Goal: Task Accomplishment & Management: Manage account settings

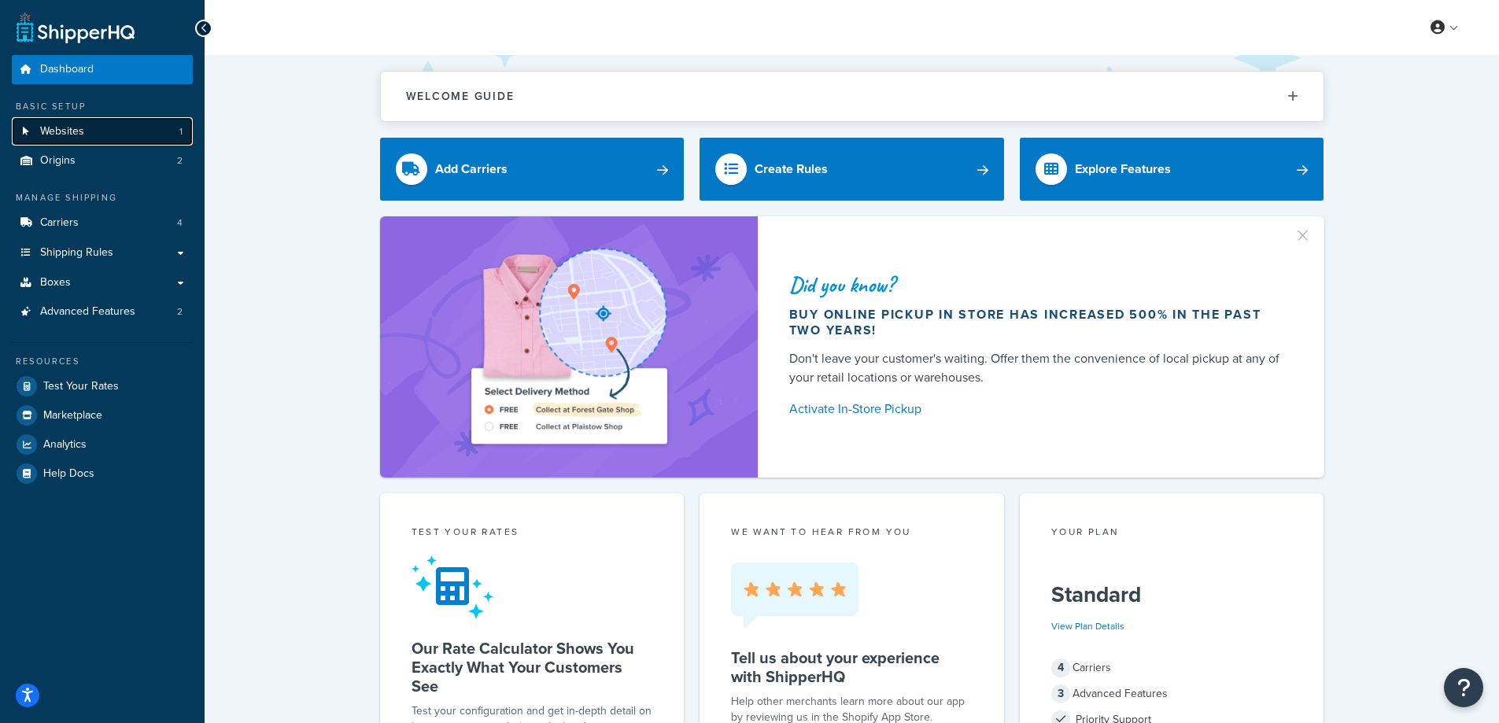
click at [61, 130] on span "Websites" at bounding box center [62, 131] width 44 height 13
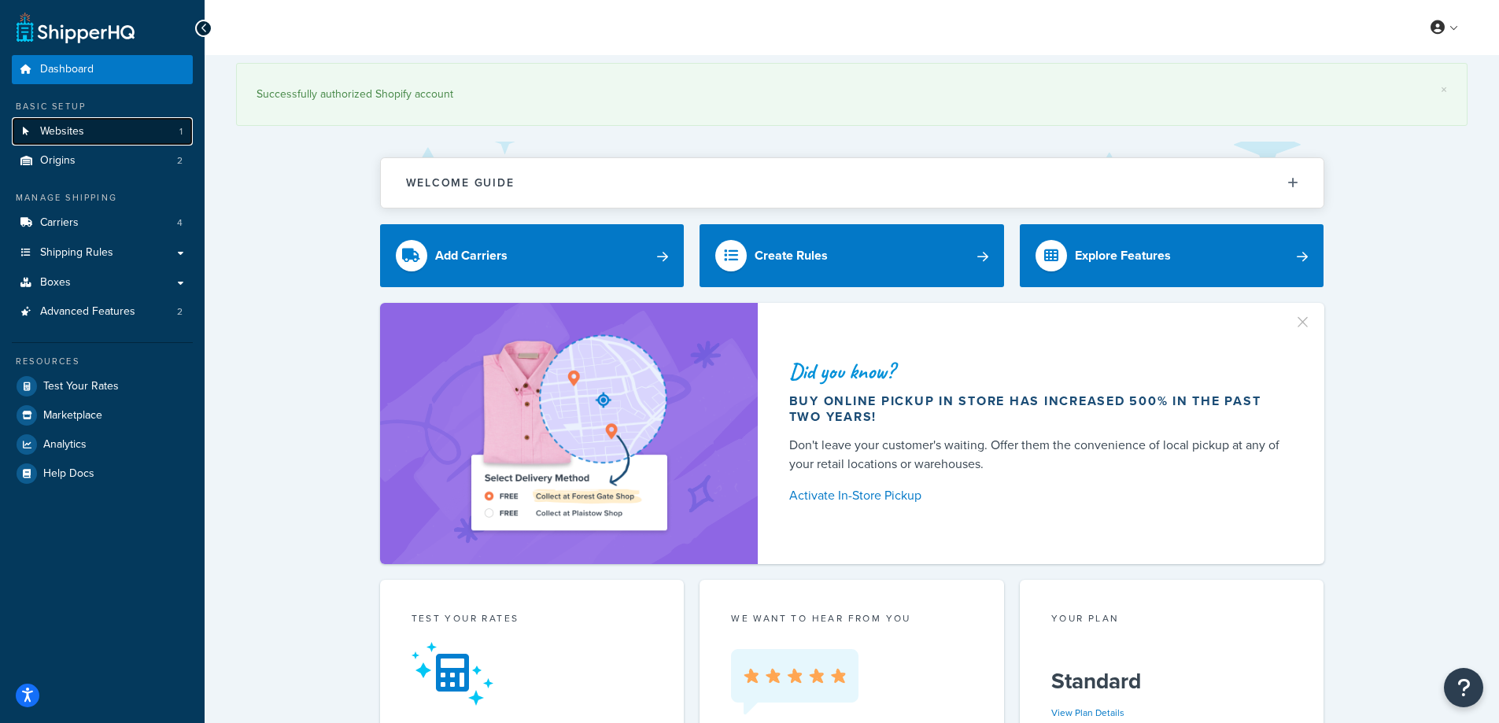
click at [89, 127] on link "Websites 1" at bounding box center [102, 131] width 181 height 29
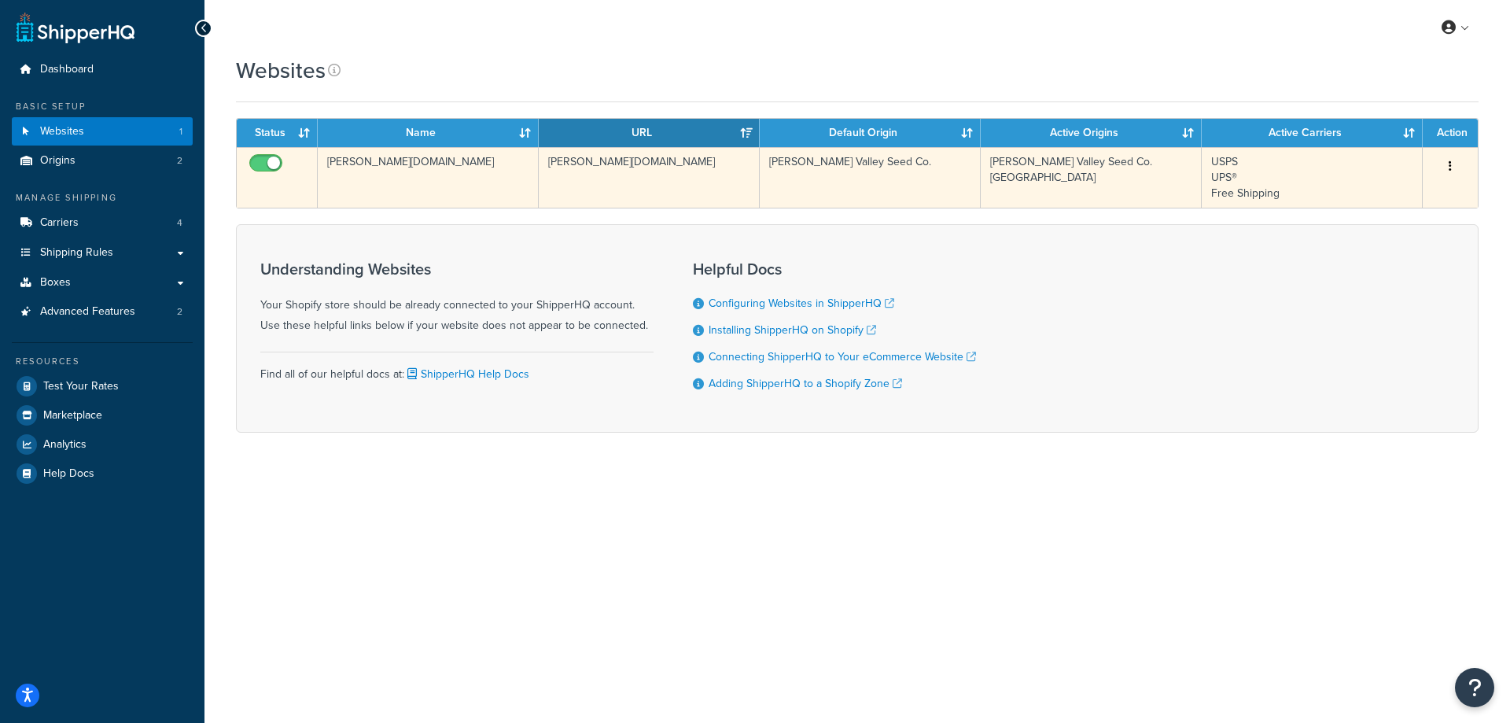
click at [1450, 164] on icon "button" at bounding box center [1450, 165] width 3 height 11
click at [1367, 197] on link "Edit" at bounding box center [1387, 198] width 124 height 32
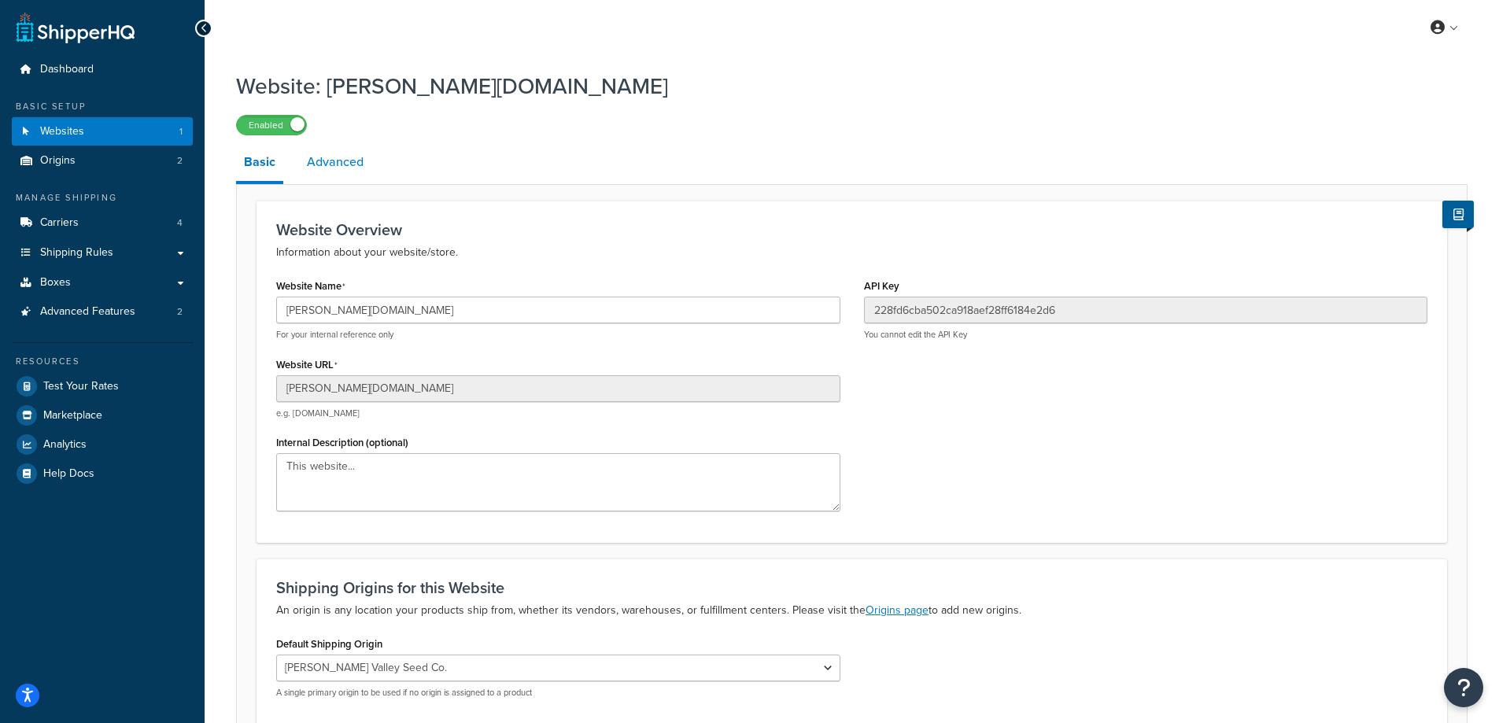
click at [337, 170] on link "Advanced" at bounding box center [335, 162] width 72 height 38
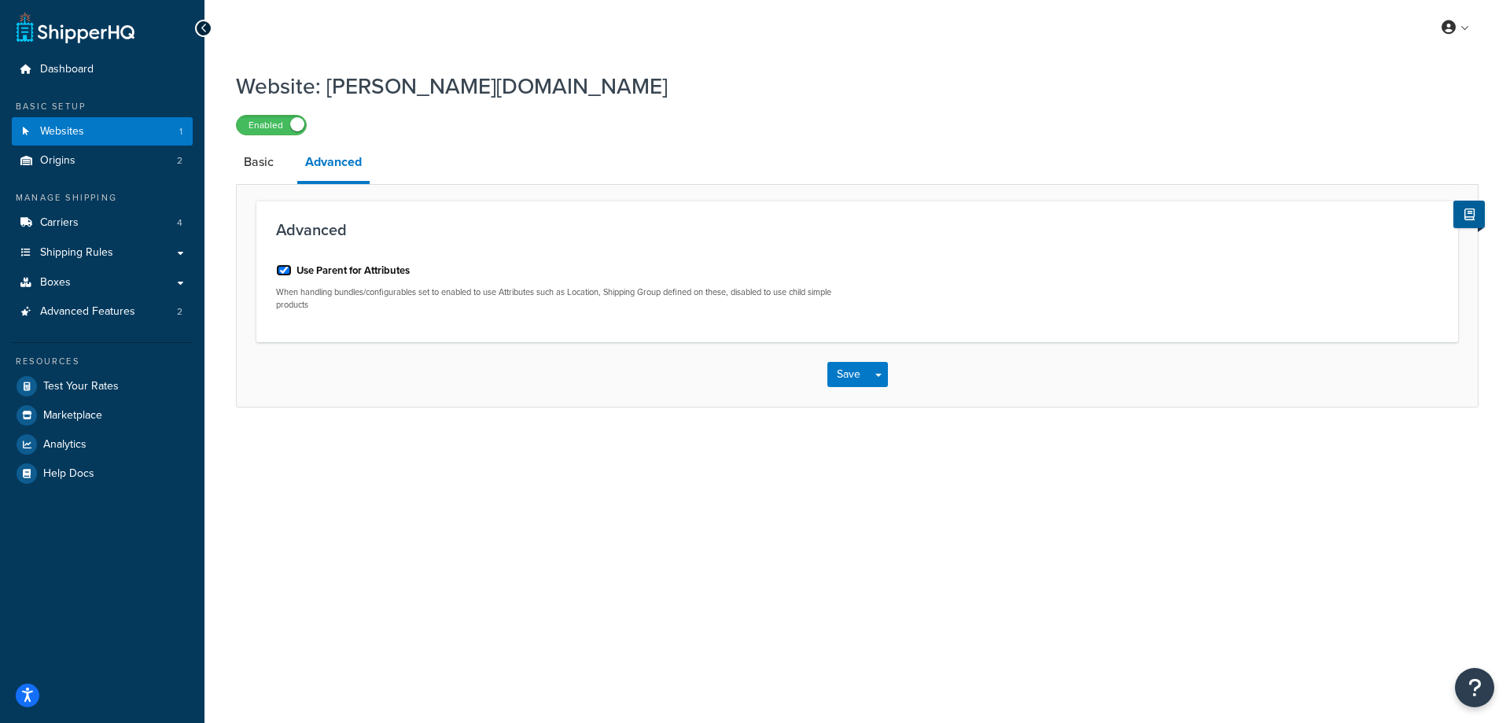
click at [282, 269] on input "Use Parent for Attributes" at bounding box center [284, 270] width 16 height 12
checkbox input "false"
click at [840, 378] on button "Save" at bounding box center [849, 374] width 42 height 25
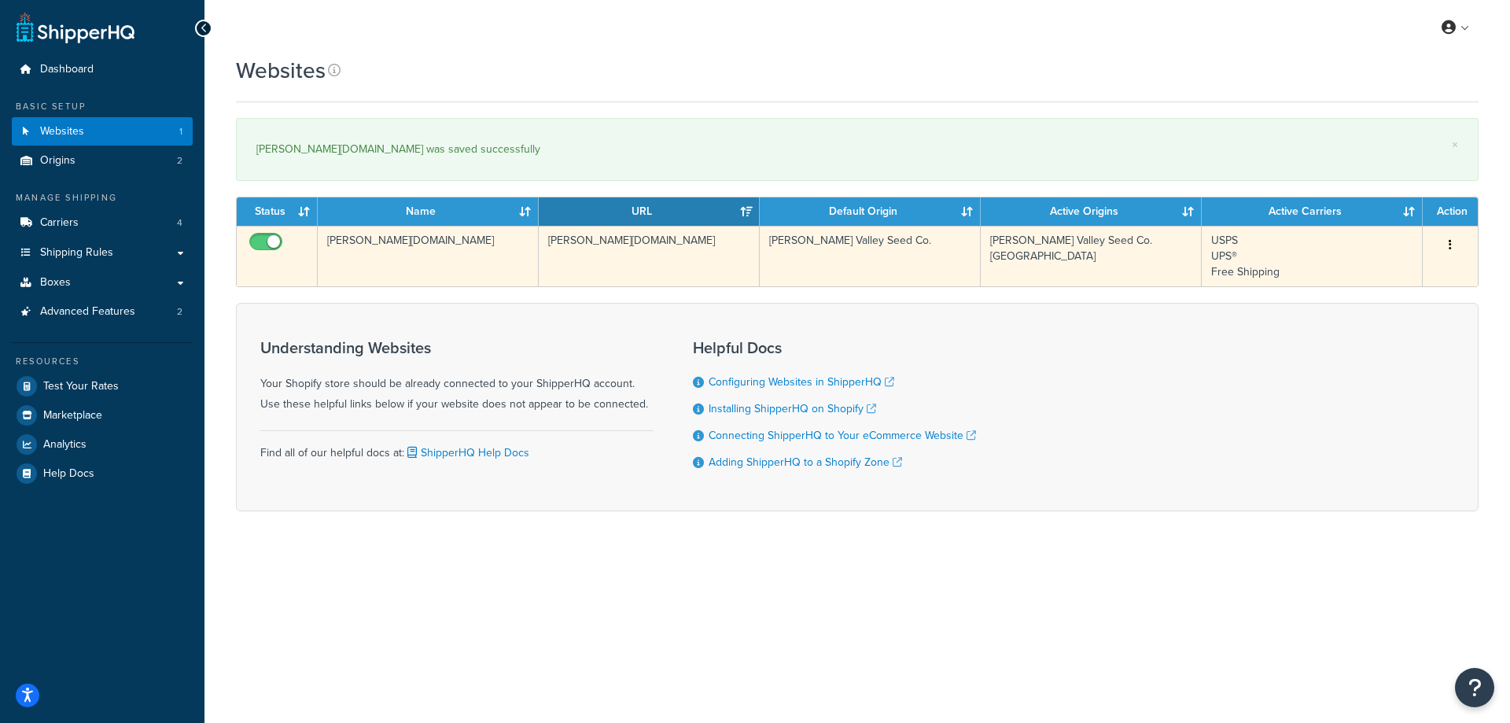
click at [1451, 242] on icon "button" at bounding box center [1450, 244] width 3 height 11
click at [1393, 280] on link "Edit" at bounding box center [1387, 276] width 124 height 32
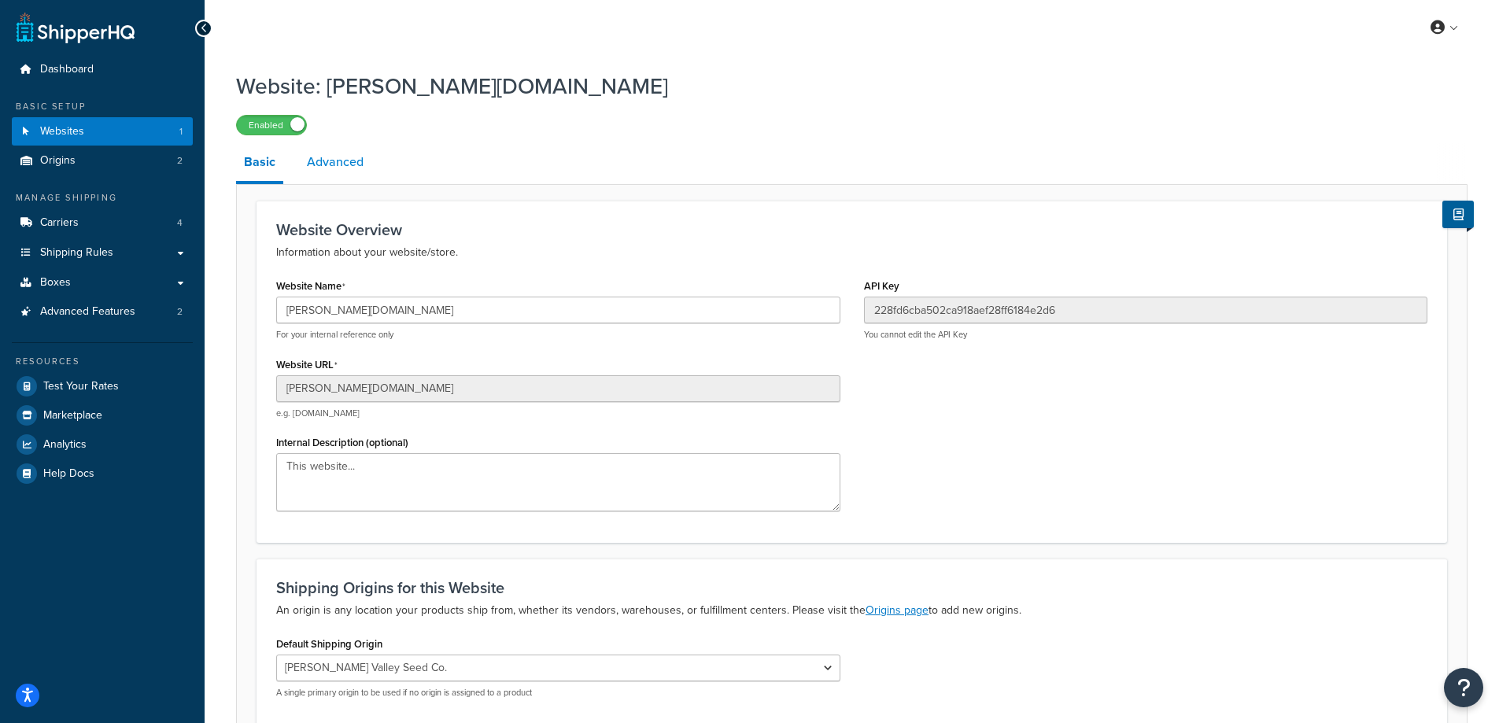
click at [349, 168] on link "Advanced" at bounding box center [335, 162] width 72 height 38
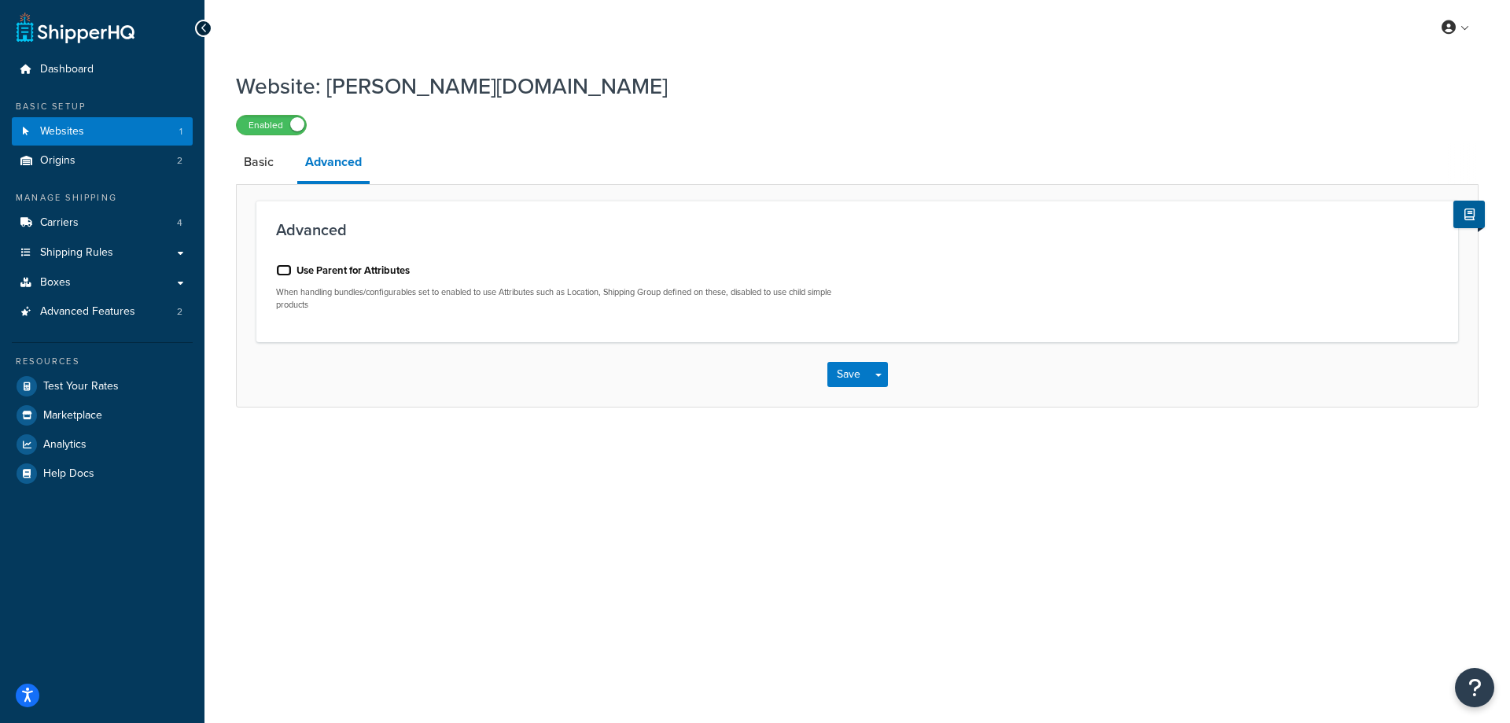
click at [283, 273] on input "Use Parent for Attributes" at bounding box center [284, 270] width 16 height 12
checkbox input "true"
click at [837, 371] on button "Save" at bounding box center [849, 374] width 42 height 25
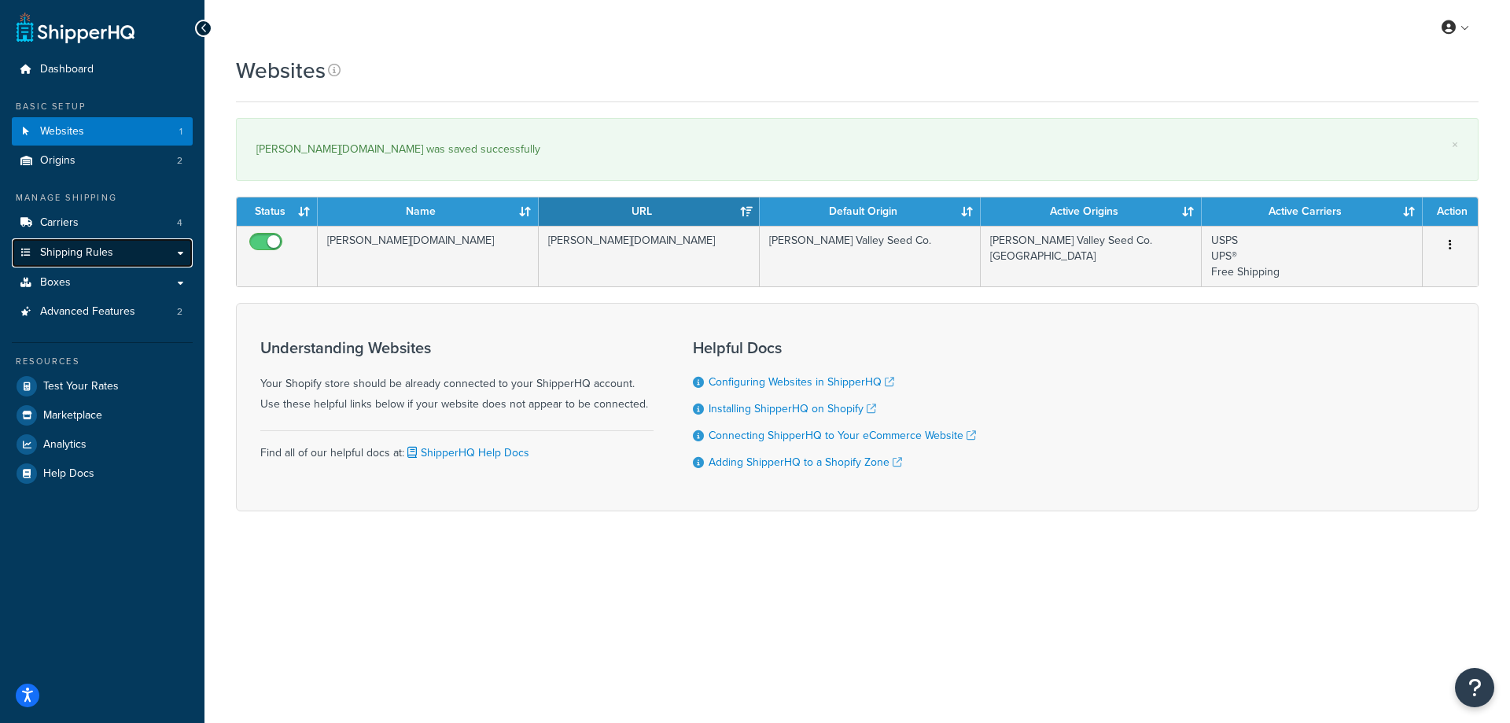
click at [58, 249] on span "Shipping Rules" at bounding box center [76, 252] width 73 height 13
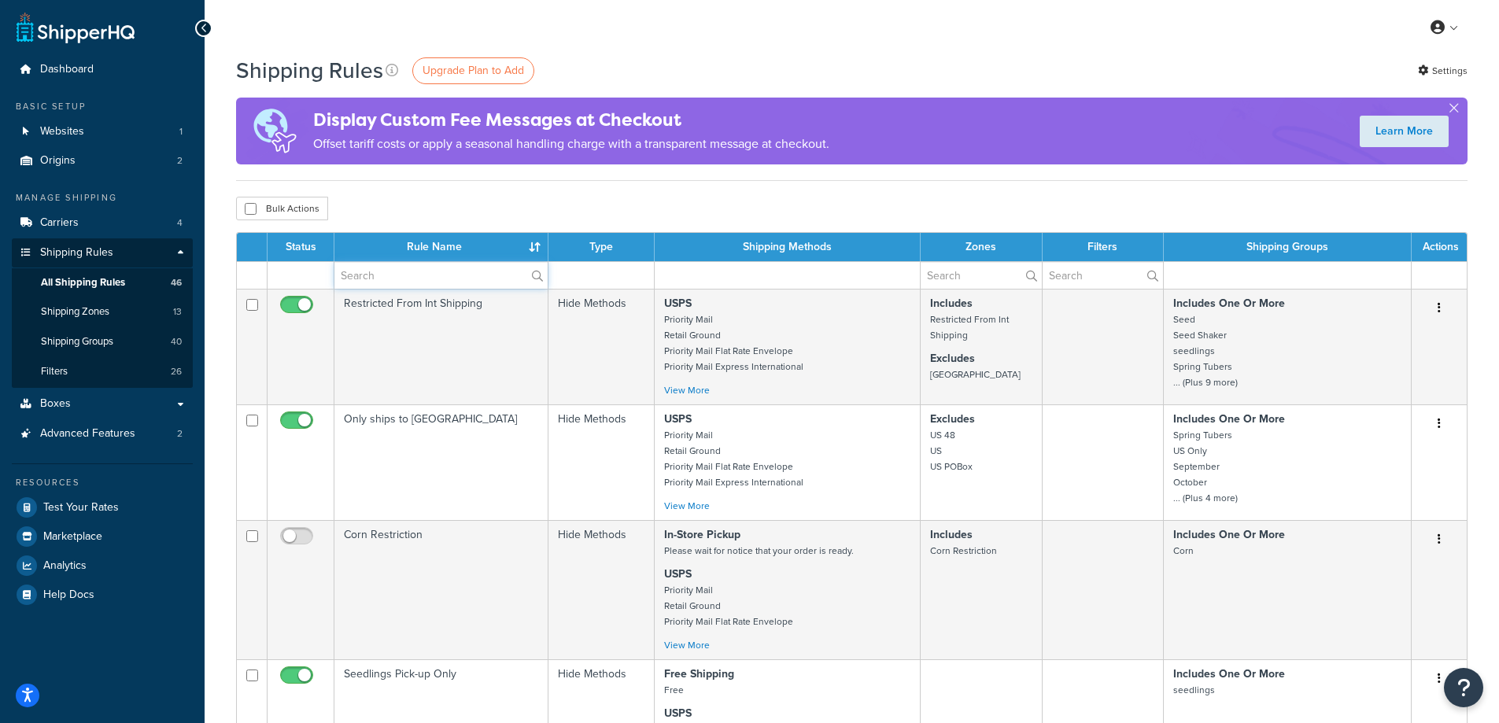
click at [411, 273] on input "text" at bounding box center [440, 275] width 213 height 27
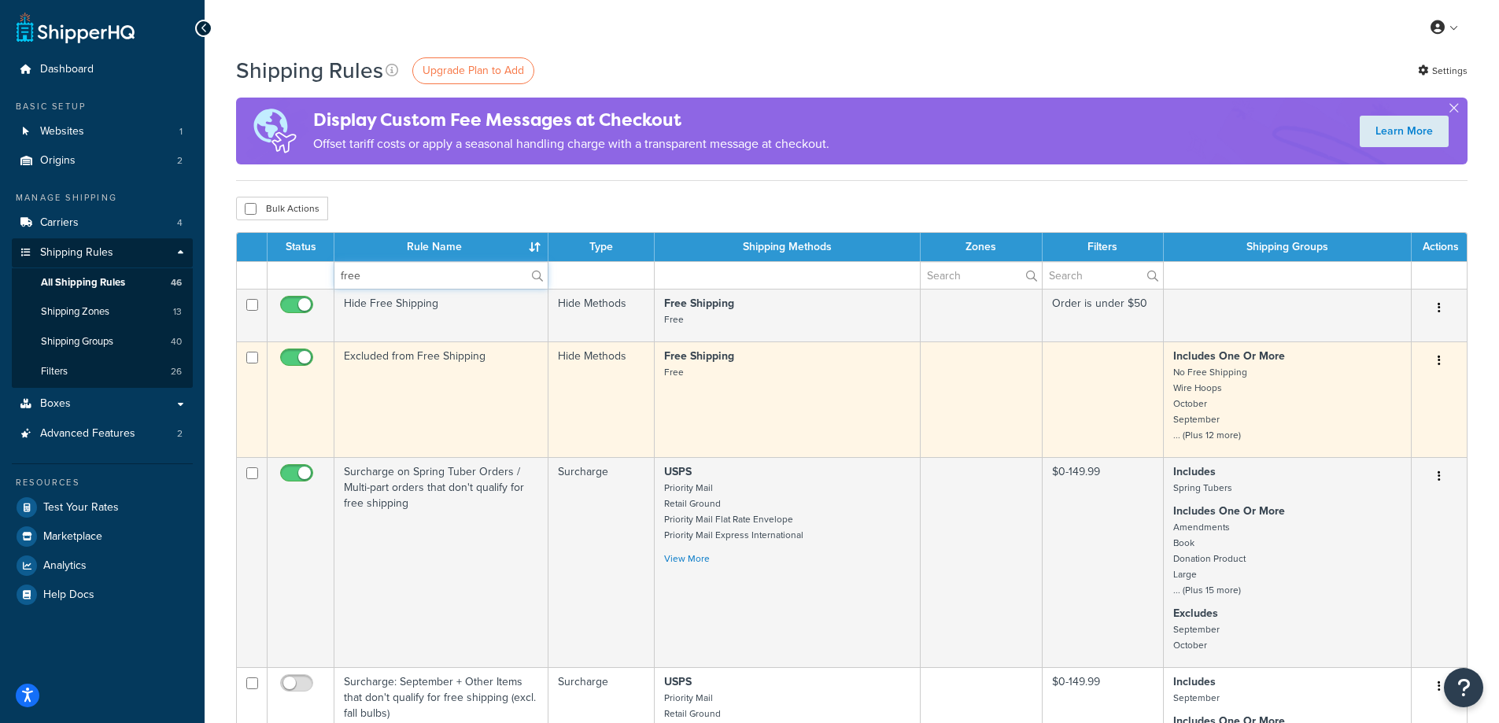
type input "free"
click at [374, 355] on td "Excluded from Free Shipping" at bounding box center [441, 399] width 214 height 116
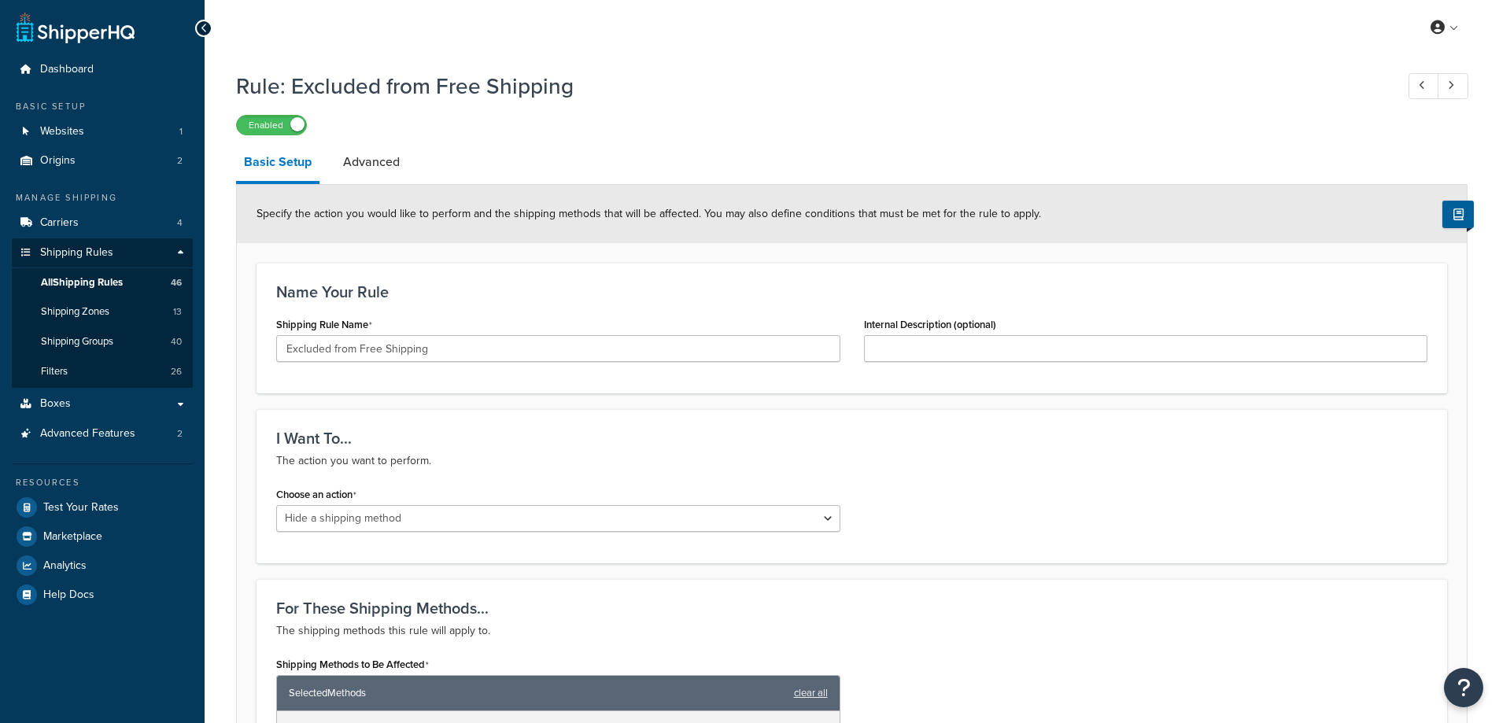
select select "HIDE"
